Goal: Consume media (video, audio): Consume media (video, audio)

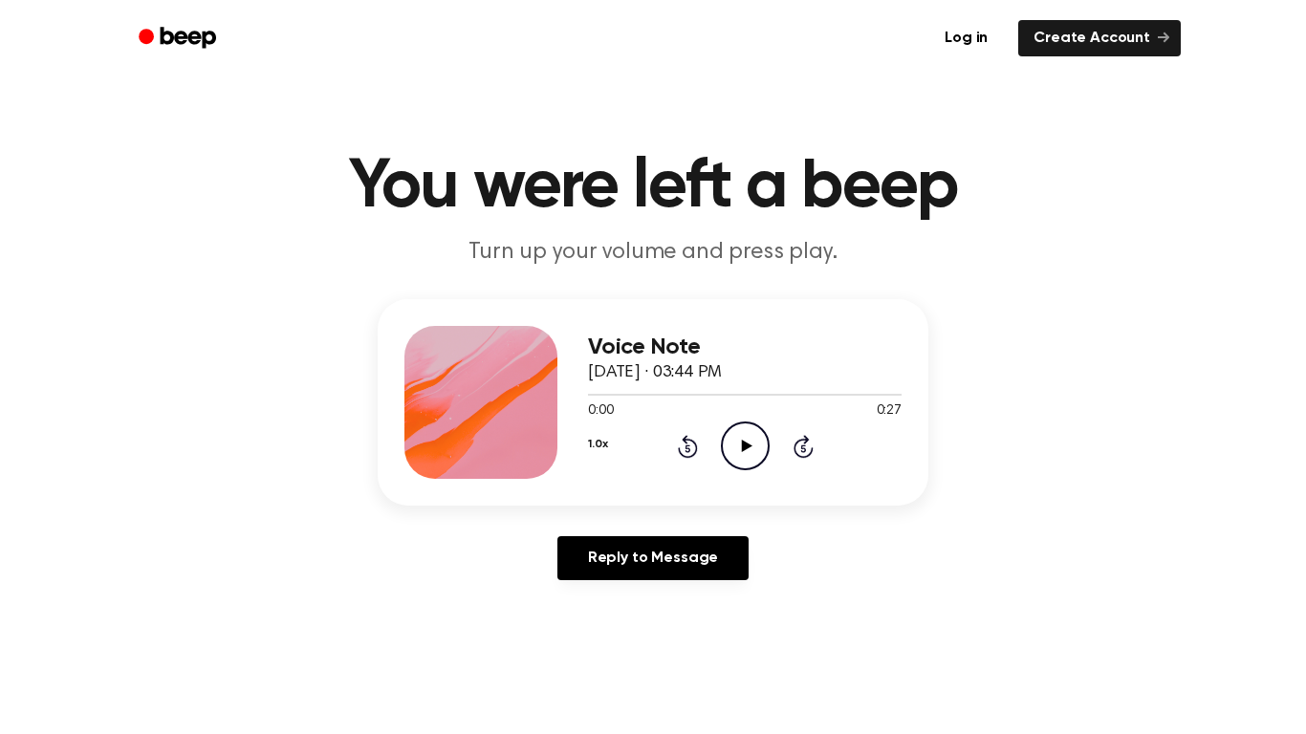
click at [739, 454] on icon "Play Audio" at bounding box center [745, 446] width 49 height 49
click at [609, 449] on div "1.0x Rewind 5 seconds Pause Audio Skip 5 seconds" at bounding box center [745, 446] width 314 height 49
click at [595, 445] on button "1.0x" at bounding box center [597, 444] width 19 height 33
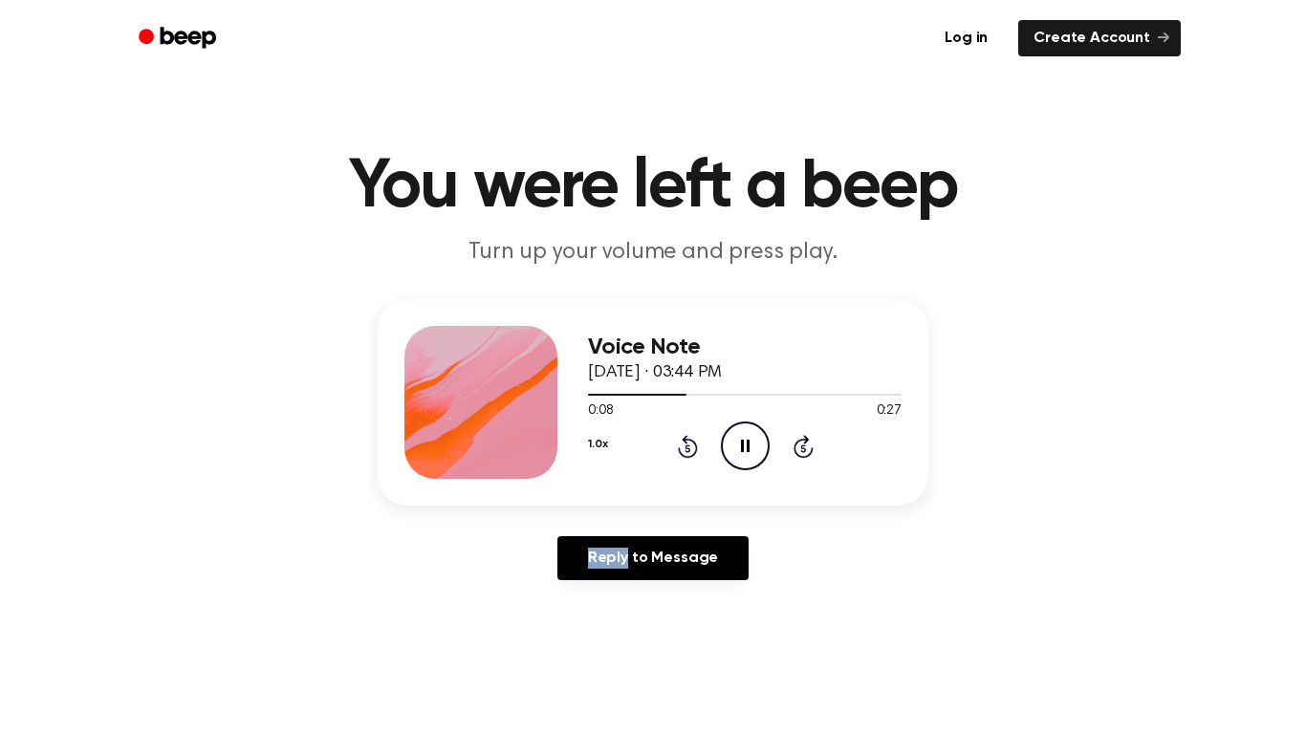
click at [595, 445] on button "1.0x" at bounding box center [597, 444] width 19 height 33
click at [603, 517] on div "0.8x" at bounding box center [613, 524] width 35 height 20
click at [591, 395] on div at bounding box center [679, 395] width 182 height 2
click at [750, 446] on icon "Pause Audio" at bounding box center [745, 446] width 49 height 49
click at [750, 446] on icon at bounding box center [746, 446] width 11 height 12
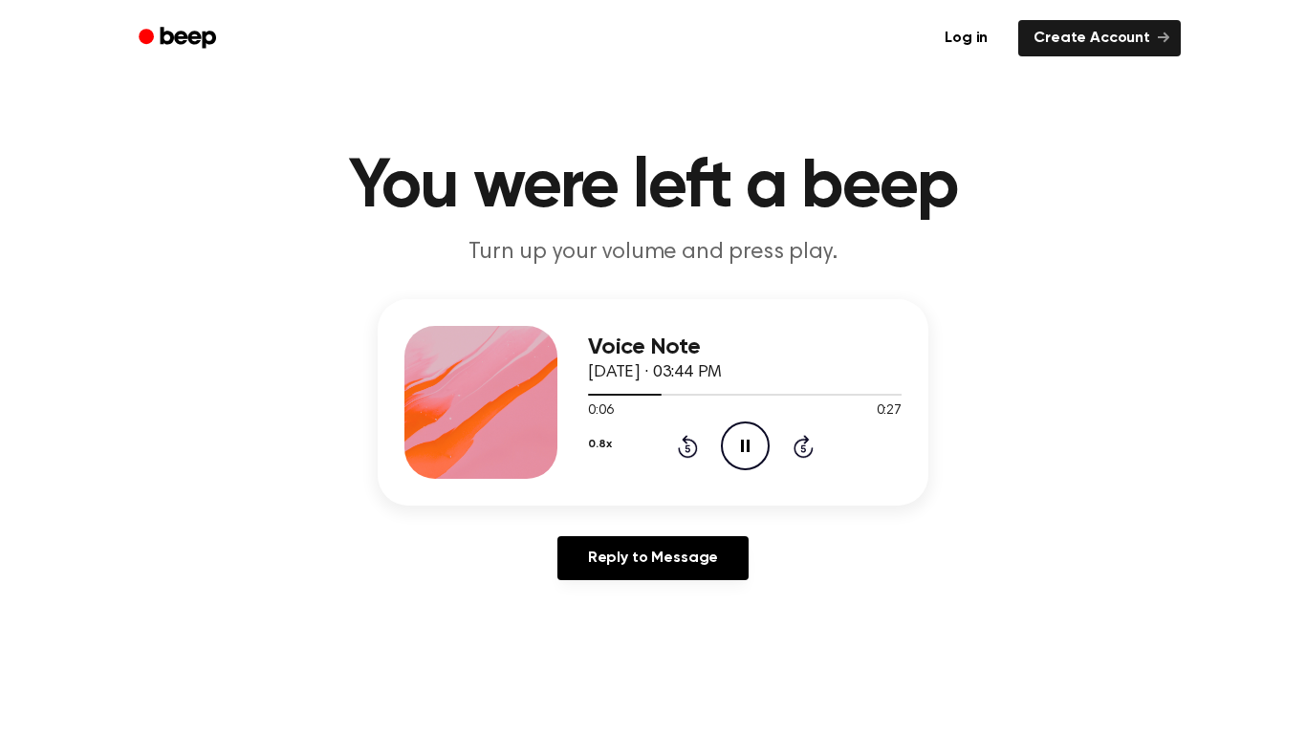
click at [750, 446] on icon "Pause Audio" at bounding box center [745, 446] width 49 height 49
click at [756, 450] on icon "Play Audio" at bounding box center [745, 446] width 49 height 49
click at [742, 435] on icon "Pause Audio" at bounding box center [745, 446] width 49 height 49
